Goal: Task Accomplishment & Management: Manage account settings

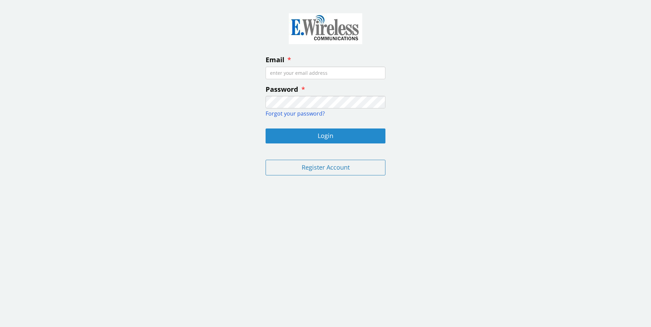
type input "[EMAIL_ADDRESS][DOMAIN_NAME]"
click at [314, 133] on button "Login" at bounding box center [325, 136] width 120 height 15
type input "[EMAIL_ADDRESS][DOMAIN_NAME]"
click at [285, 135] on button "Login" at bounding box center [325, 136] width 120 height 15
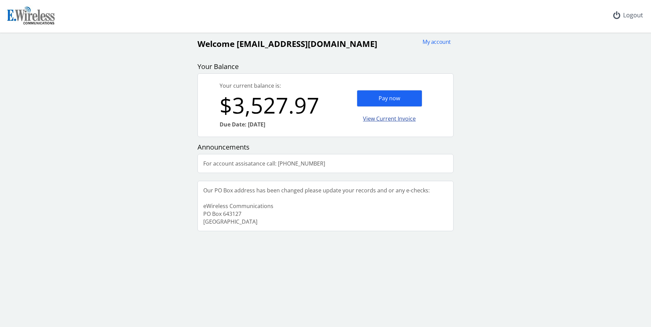
click at [365, 119] on div "View Current Invoice" at bounding box center [389, 119] width 65 height 16
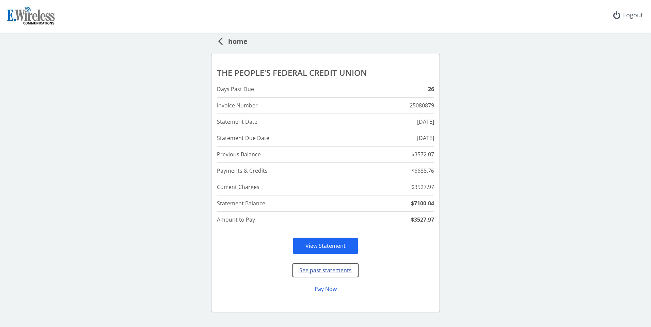
click at [332, 267] on button "See past statements" at bounding box center [325, 270] width 65 height 13
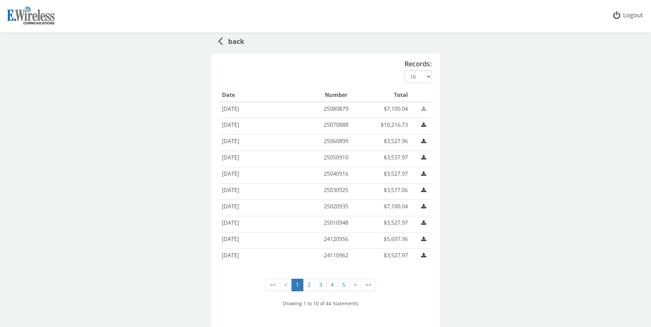
click at [421, 106] on icon at bounding box center [423, 108] width 5 height 5
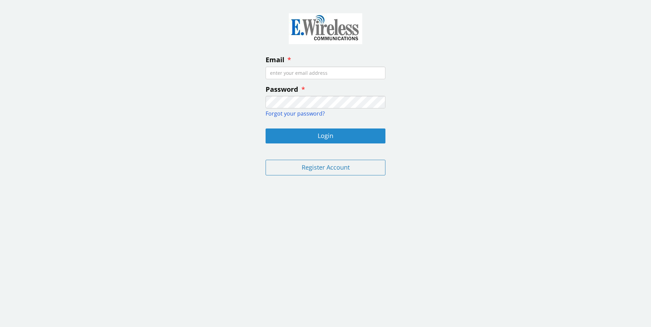
type input "[EMAIL_ADDRESS][DOMAIN_NAME]"
click at [316, 143] on button "Login" at bounding box center [325, 136] width 120 height 15
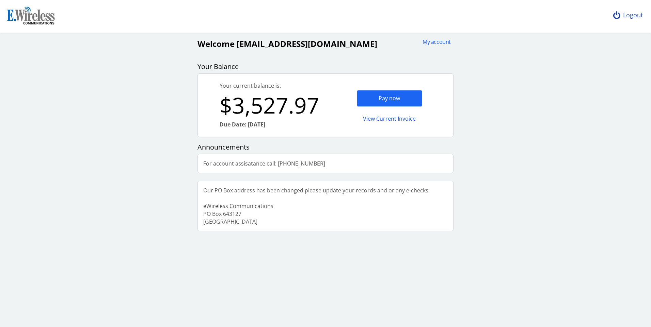
click at [629, 10] on div "Logout" at bounding box center [627, 15] width 40 height 31
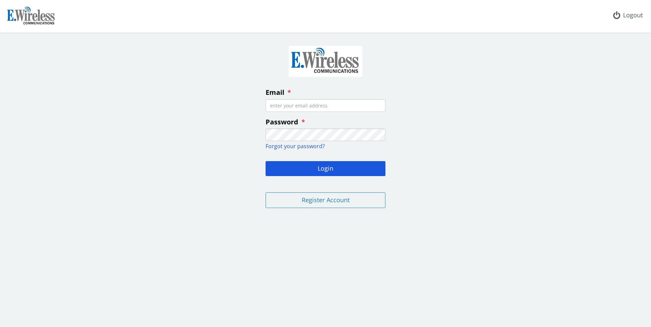
type input "[EMAIL_ADDRESS][DOMAIN_NAME]"
